Goal: Information Seeking & Learning: Learn about a topic

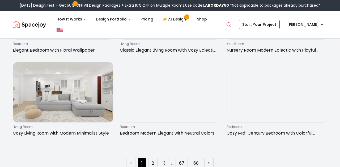
scroll to position [756, 0]
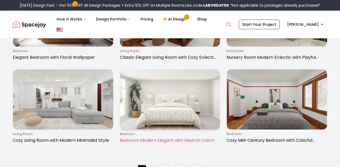
type input "*****"
click at [145, 98] on img at bounding box center [170, 99] width 100 height 60
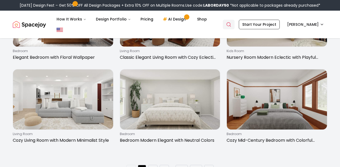
click at [233, 20] on link "Search" at bounding box center [229, 25] width 12 height 10
click at [231, 25] on icon "Global" at bounding box center [228, 24] width 5 height 5
click at [231, 23] on icon "Global" at bounding box center [228, 24] width 5 height 5
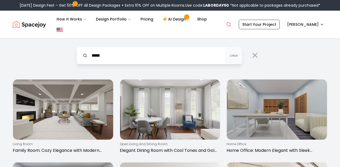
scroll to position [0, 0]
click at [162, 57] on input "*****" at bounding box center [159, 56] width 166 height 18
click at [238, 54] on button "clear" at bounding box center [233, 56] width 17 height 18
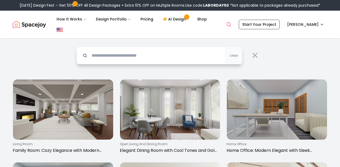
click at [195, 61] on input "text" at bounding box center [159, 56] width 166 height 18
type input "*********"
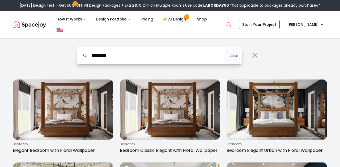
click at [210, 58] on input "*********" at bounding box center [159, 56] width 166 height 18
drag, startPoint x: 206, startPoint y: 57, endPoint x: 201, endPoint y: 48, distance: 10.7
click at [201, 48] on input "*********" at bounding box center [159, 56] width 166 height 18
click at [231, 53] on button "clear" at bounding box center [233, 56] width 17 height 18
click at [188, 58] on input "text" at bounding box center [159, 56] width 166 height 18
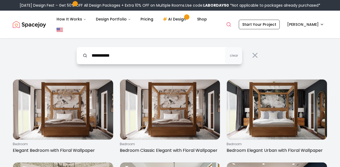
type input "**********"
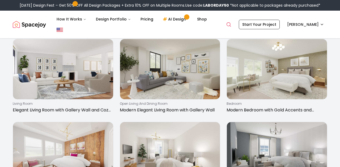
scroll to position [778, 0]
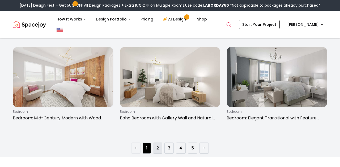
click at [157, 149] on link "2" at bounding box center [157, 148] width 2 height 6
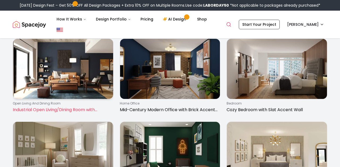
scroll to position [380, 0]
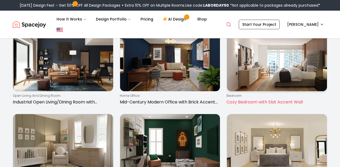
click at [242, 102] on p "Cozy Bedroom with Slat Accent Wall" at bounding box center [275, 102] width 99 height 6
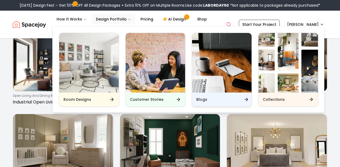
click at [196, 99] on h6 "Blogs" at bounding box center [201, 99] width 11 height 5
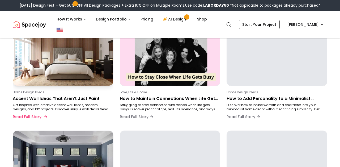
scroll to position [73, 0]
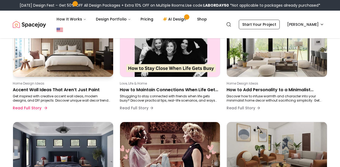
click at [50, 95] on p "Get inspired with creative accent wall ideas, modern designs, and DIY projects.…" at bounding box center [62, 98] width 99 height 8
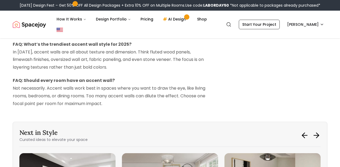
scroll to position [1645, 0]
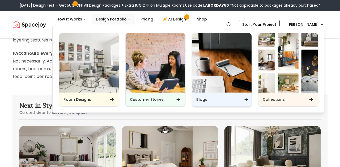
click at [203, 99] on h6 "Blogs" at bounding box center [201, 99] width 11 height 5
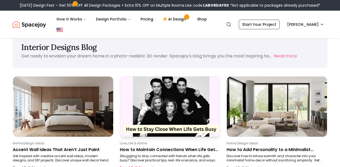
scroll to position [31, 0]
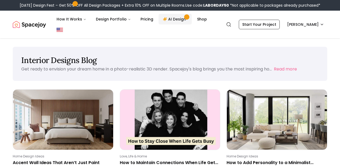
click at [177, 16] on link "AI Design" at bounding box center [175, 19] width 33 height 11
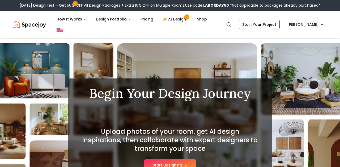
scroll to position [0, 0]
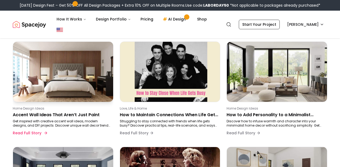
scroll to position [75, 0]
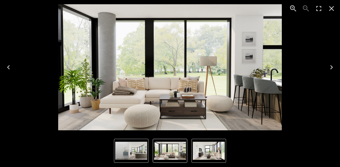
scroll to position [37, 0]
